Goal: Find specific page/section

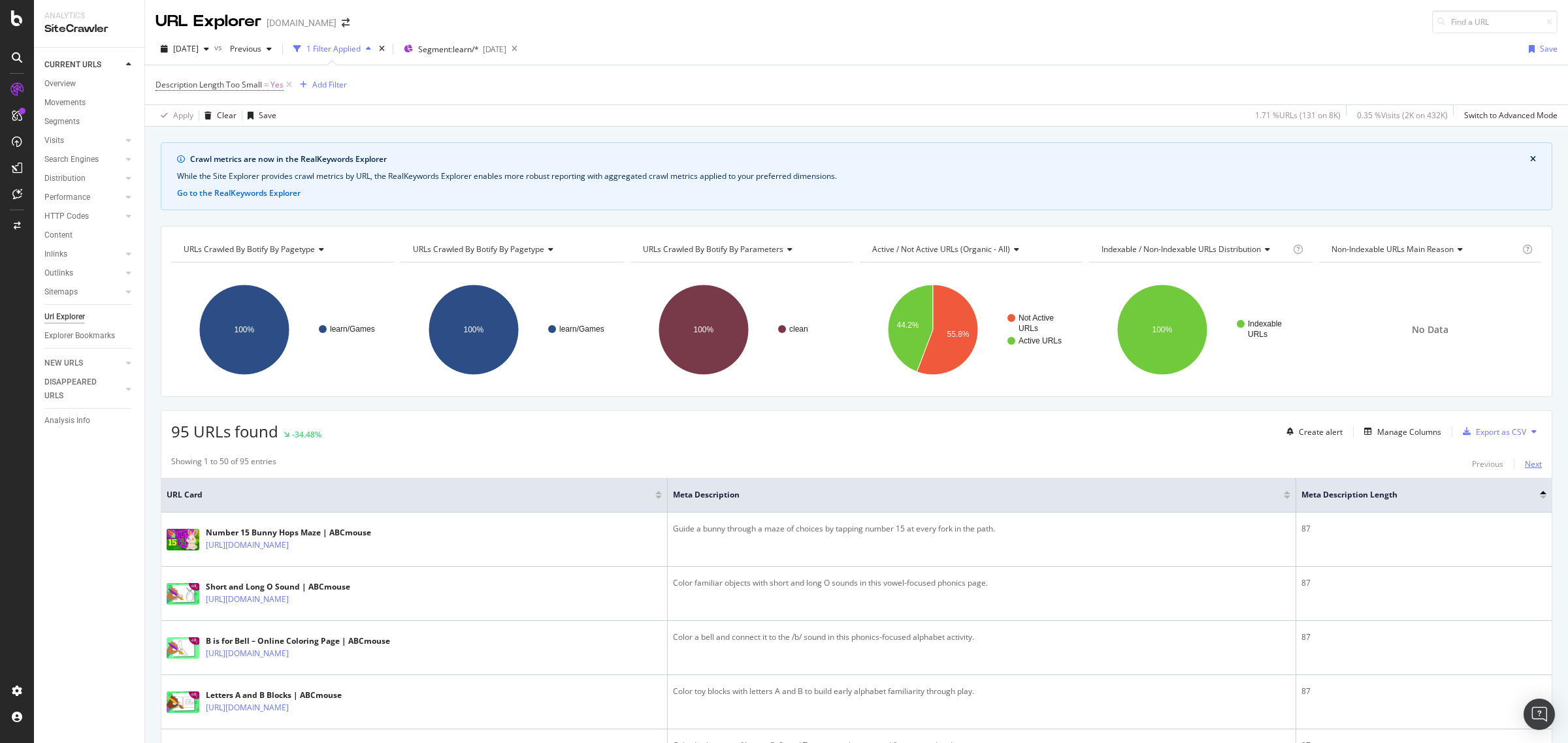
click at [1526, 464] on div "Next" at bounding box center [1533, 463] width 17 height 11
